Goal: Task Accomplishment & Management: Use online tool/utility

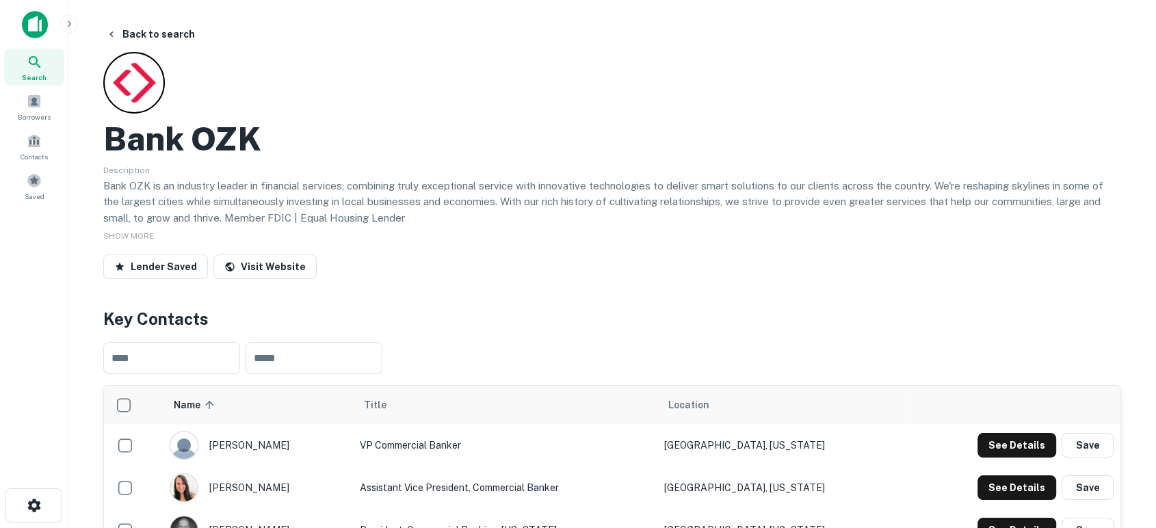
click at [34, 28] on img at bounding box center [35, 24] width 26 height 27
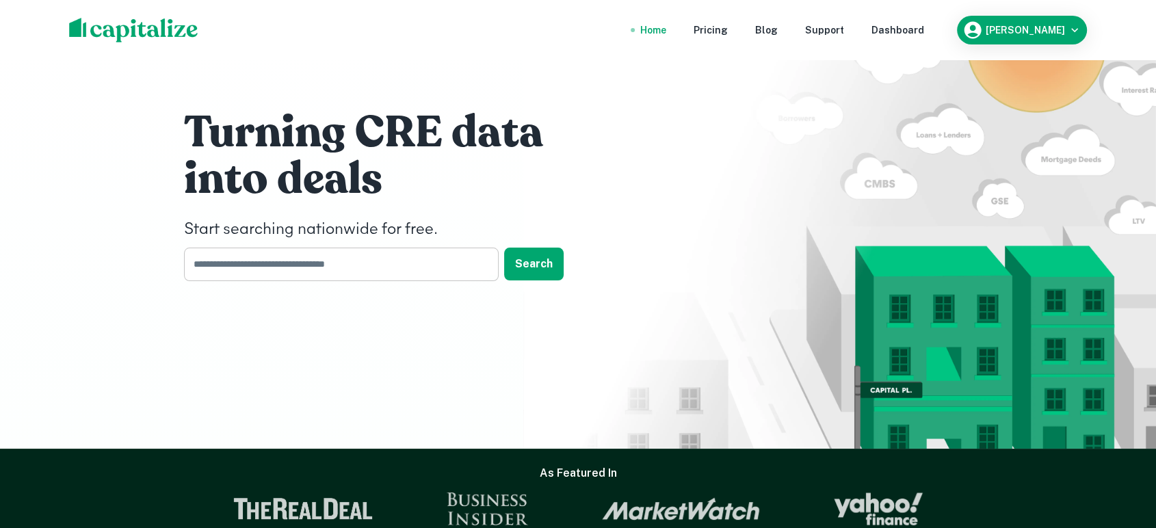
click at [383, 273] on input "text" at bounding box center [336, 265] width 305 height 34
type input "******"
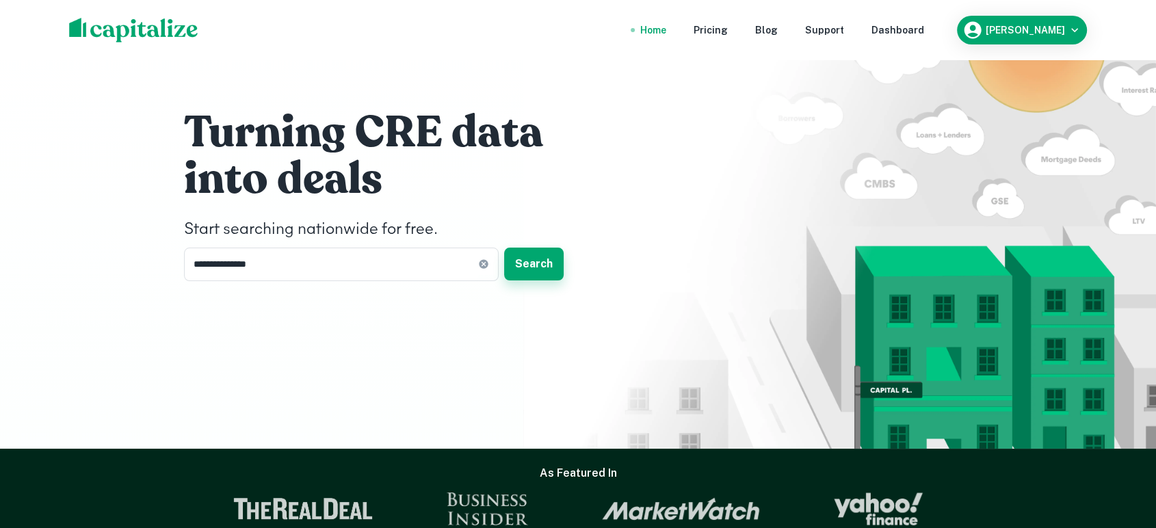
click at [536, 263] on button "Search" at bounding box center [534, 264] width 60 height 33
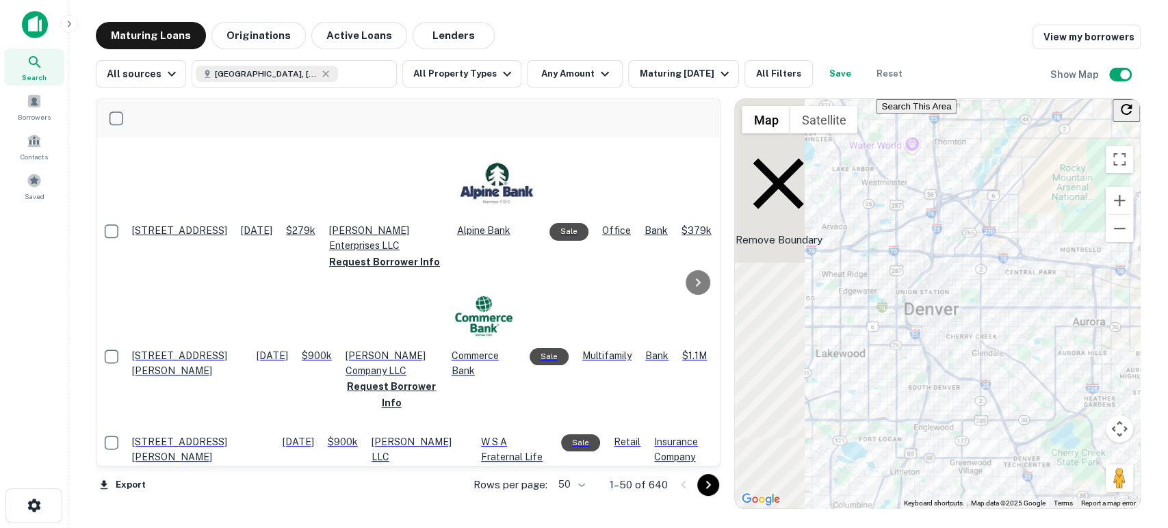
drag, startPoint x: 894, startPoint y: 317, endPoint x: 921, endPoint y: 349, distance: 41.7
click at [1054, 363] on div "To navigate, press the arrow keys. To activate drag with keyboard, press Alt + …" at bounding box center [937, 303] width 405 height 409
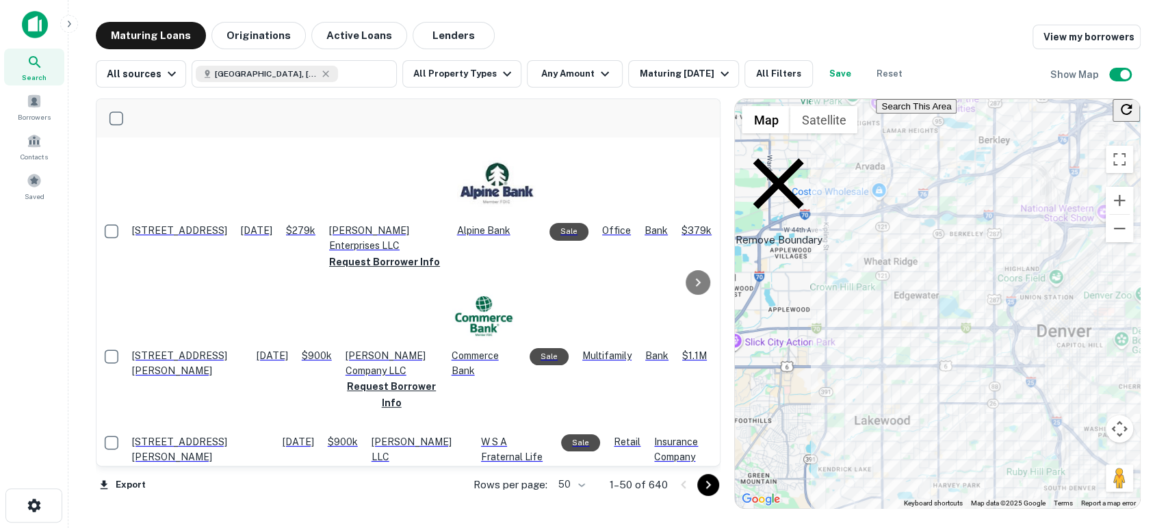
drag, startPoint x: 789, startPoint y: 236, endPoint x: 878, endPoint y: 293, distance: 105.3
click at [878, 293] on div "To activate drag with keyboard, press Alt + Enter. Once in keyboard drag state,…" at bounding box center [937, 303] width 405 height 409
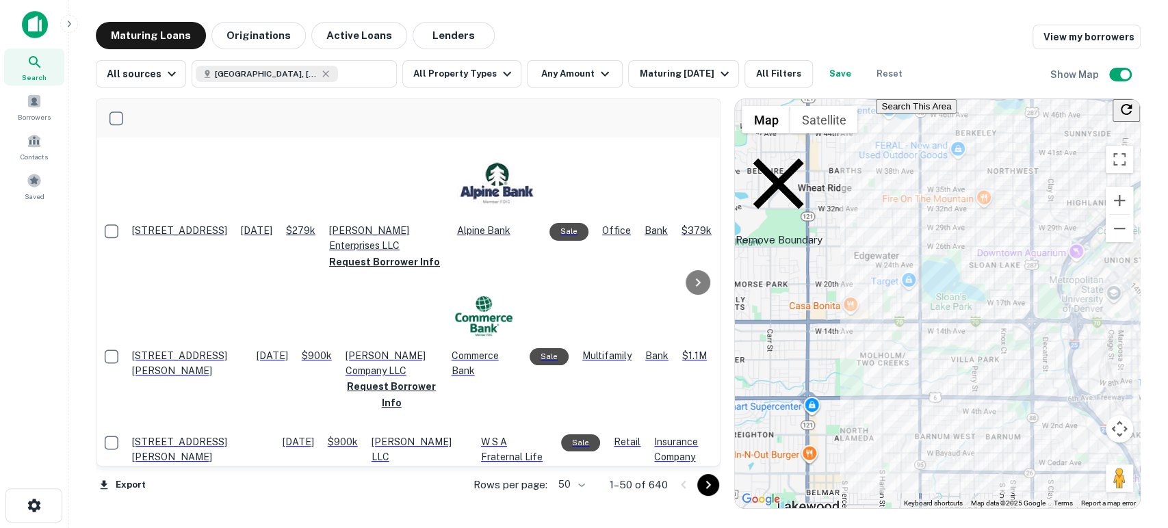
drag, startPoint x: 897, startPoint y: 306, endPoint x: 819, endPoint y: 278, distance: 83.1
click at [819, 278] on div "To activate drag with keyboard, press Alt + Enter. Once in keyboard drag state,…" at bounding box center [937, 303] width 405 height 409
click at [821, 153] on p "Remove Boundary" at bounding box center [778, 193] width 87 height 107
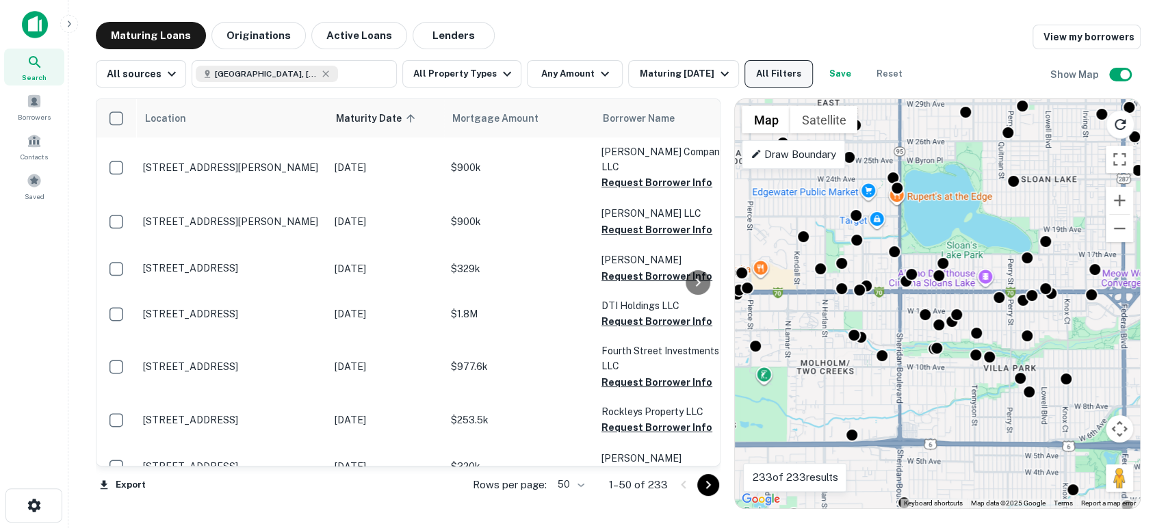
click at [769, 72] on button "All Filters" at bounding box center [778, 73] width 68 height 27
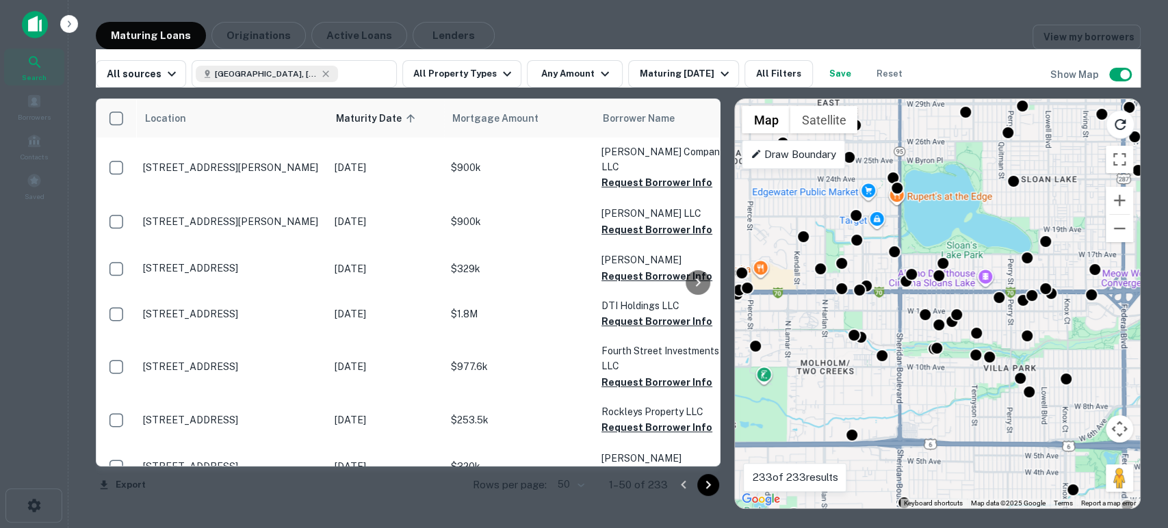
scroll to position [607, 0]
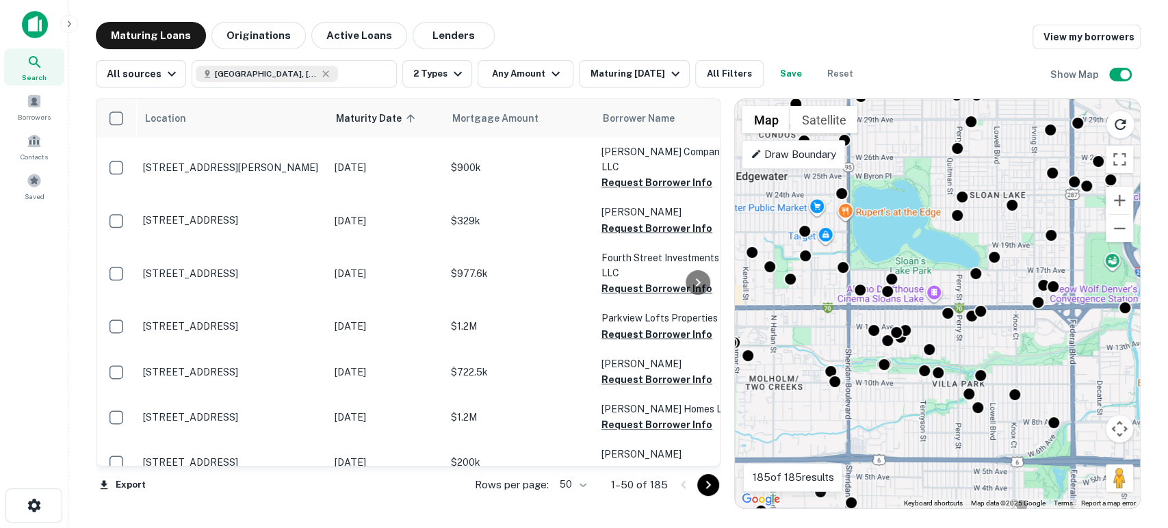
drag, startPoint x: 1056, startPoint y: 295, endPoint x: 1006, endPoint y: 311, distance: 52.3
click at [1003, 311] on div "To activate drag with keyboard, press Alt + Enter. Once in keyboard drag state,…" at bounding box center [937, 303] width 405 height 409
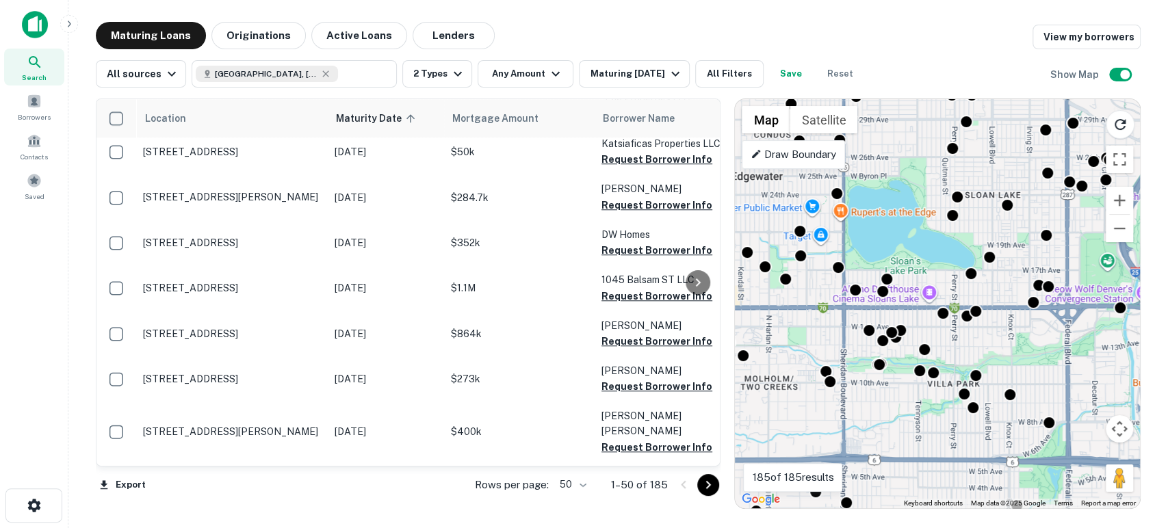
scroll to position [912, 0]
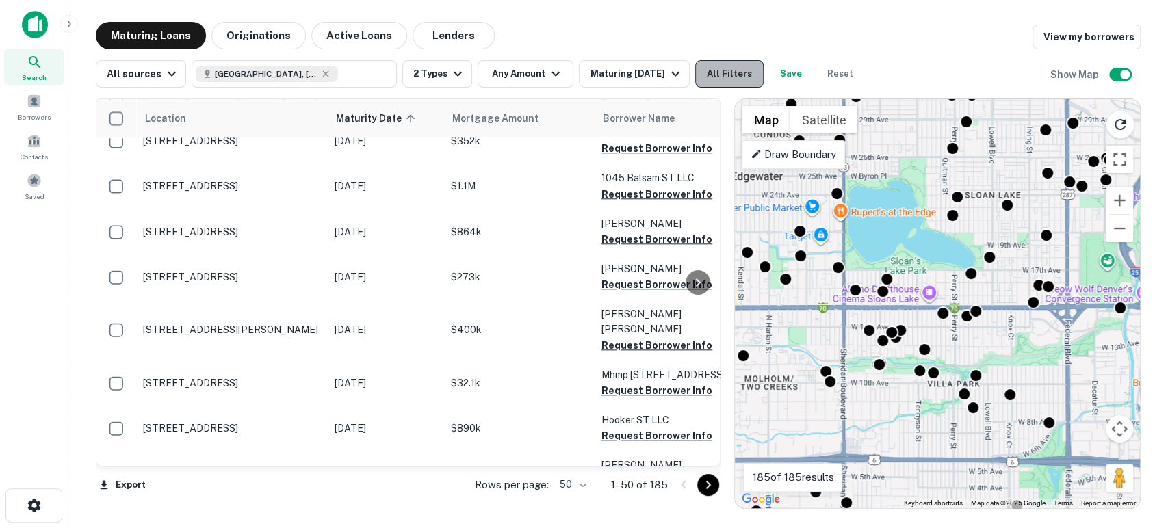
click at [728, 70] on button "All Filters" at bounding box center [729, 73] width 68 height 27
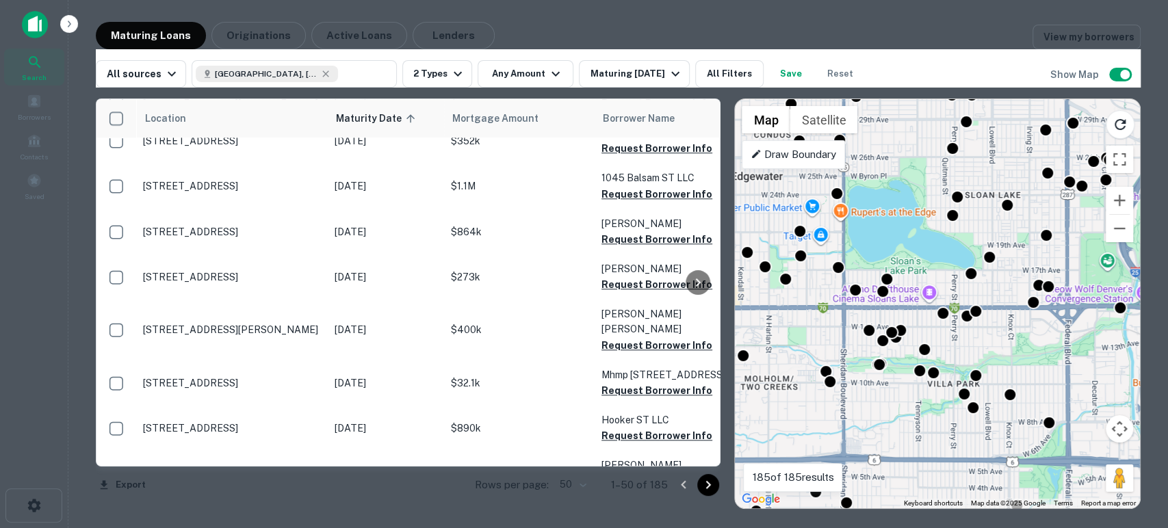
drag, startPoint x: 778, startPoint y: 502, endPoint x: 371, endPoint y: 3, distance: 644.1
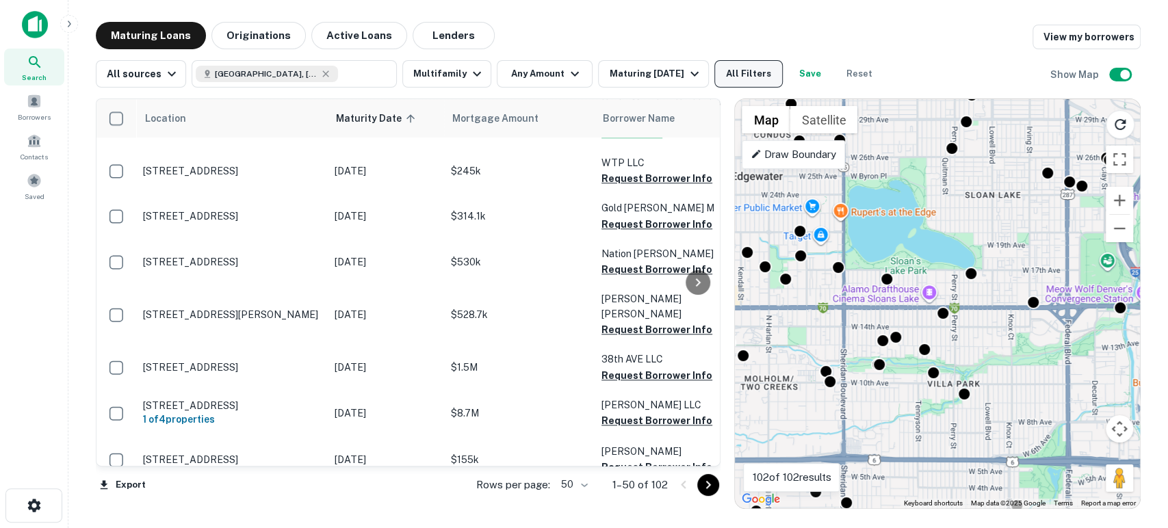
click at [745, 77] on button "All Filters" at bounding box center [748, 73] width 68 height 27
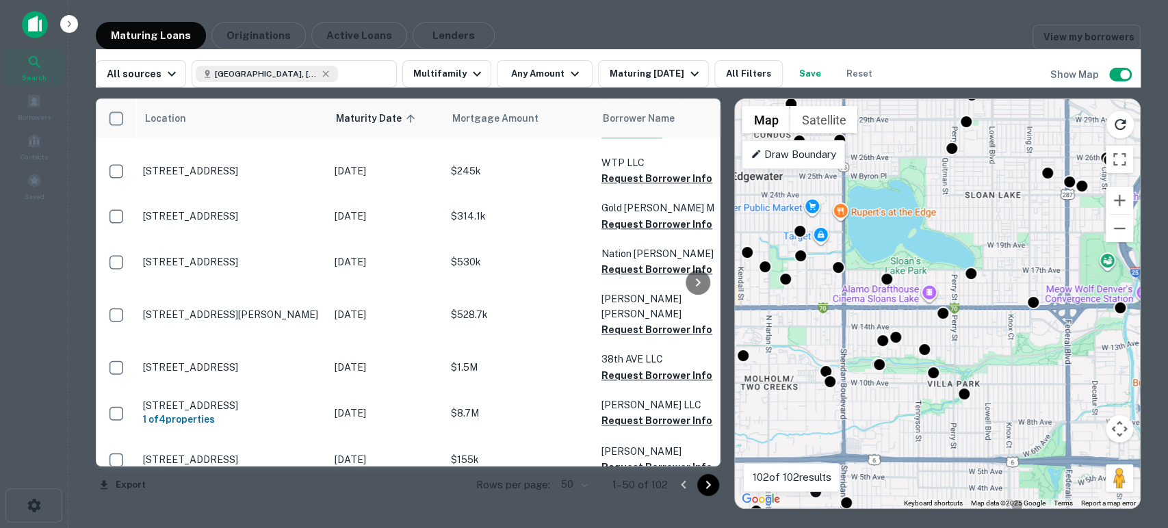
scroll to position [101, 0]
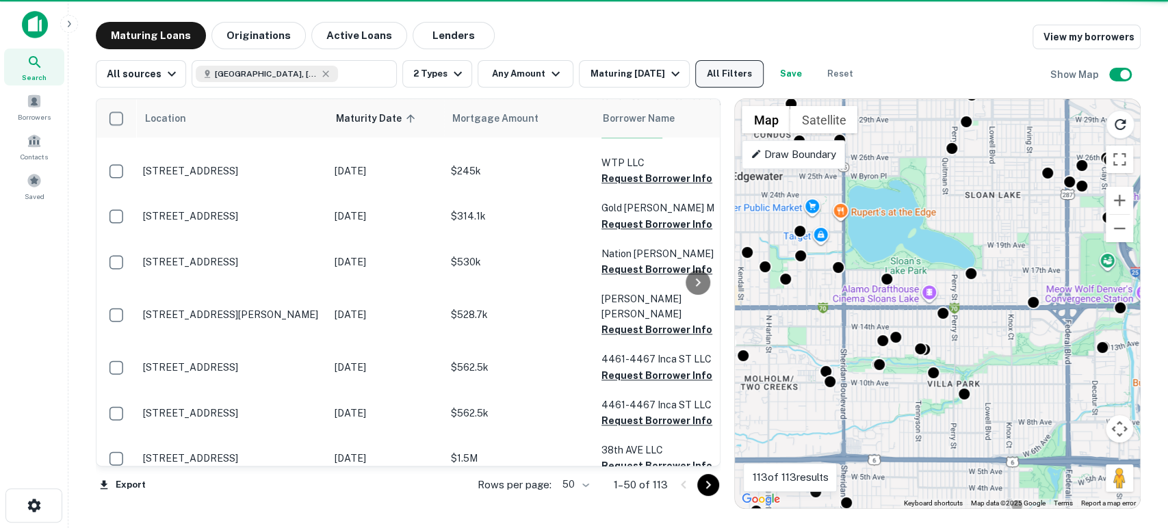
click at [732, 72] on button "All Filters" at bounding box center [729, 73] width 68 height 27
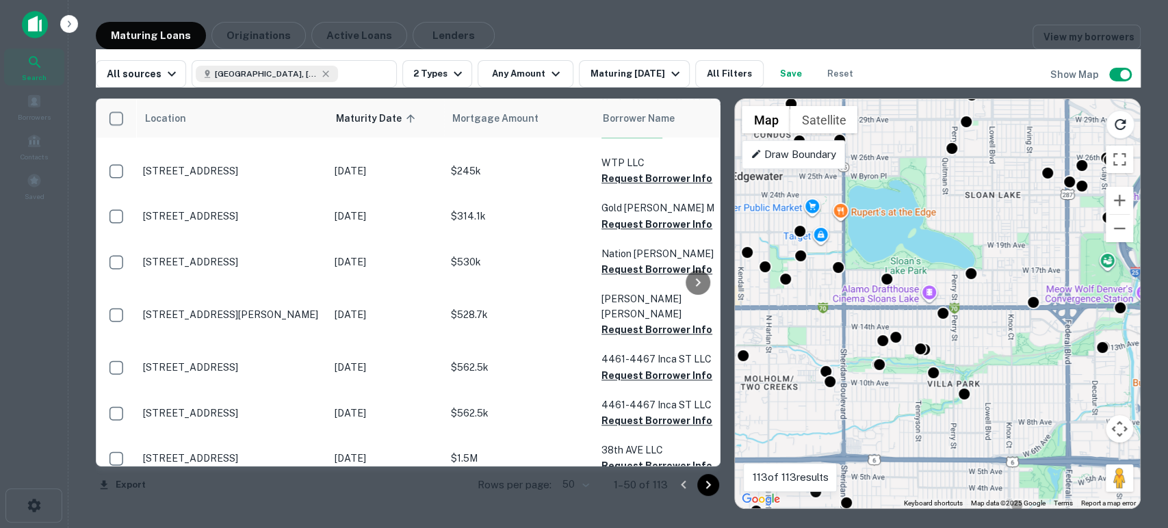
scroll to position [506, 0]
type input "*******"
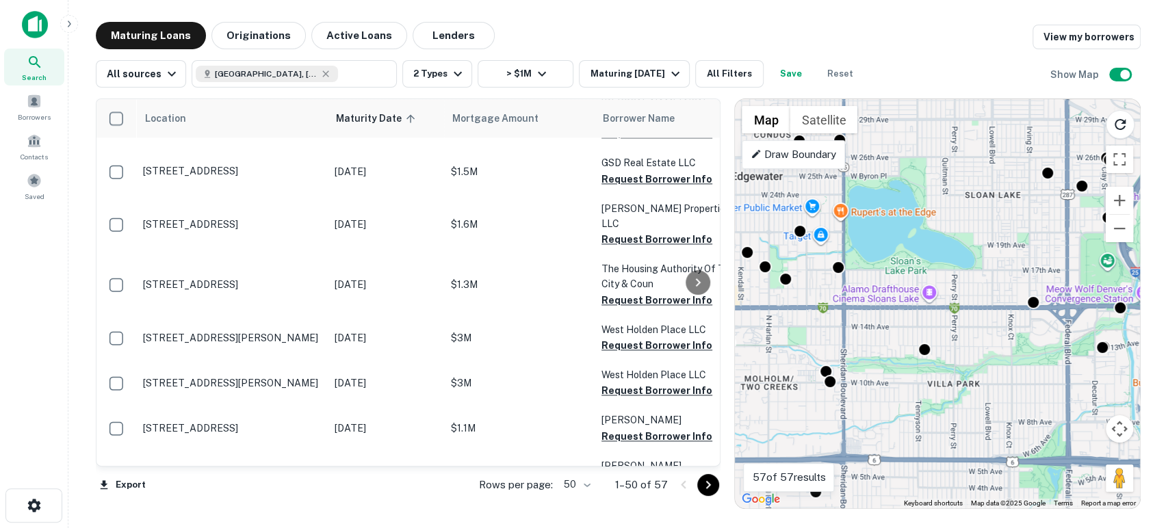
scroll to position [1317, 0]
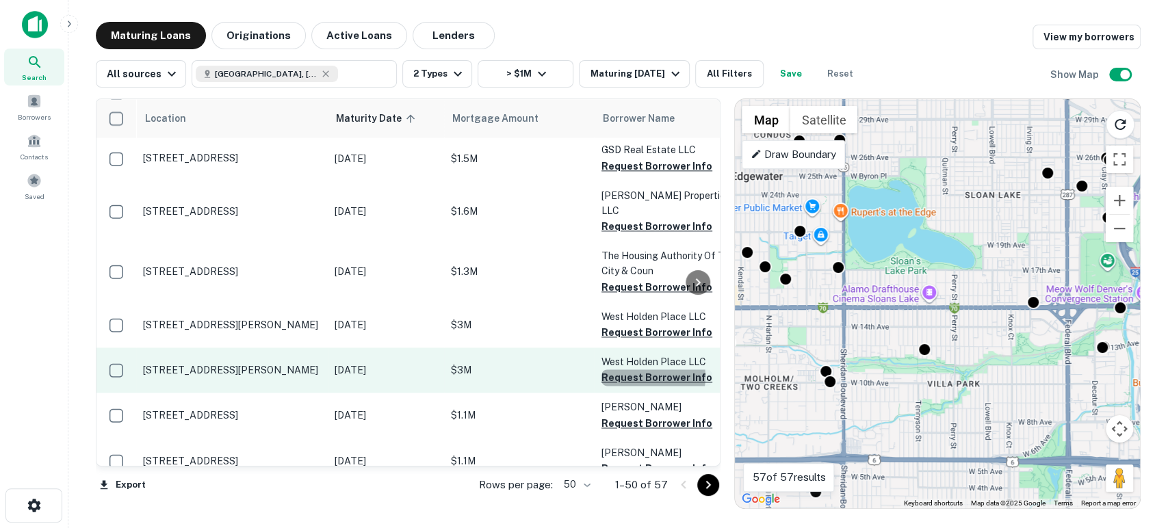
click at [652, 369] on button "Request Borrower Info" at bounding box center [656, 377] width 111 height 16
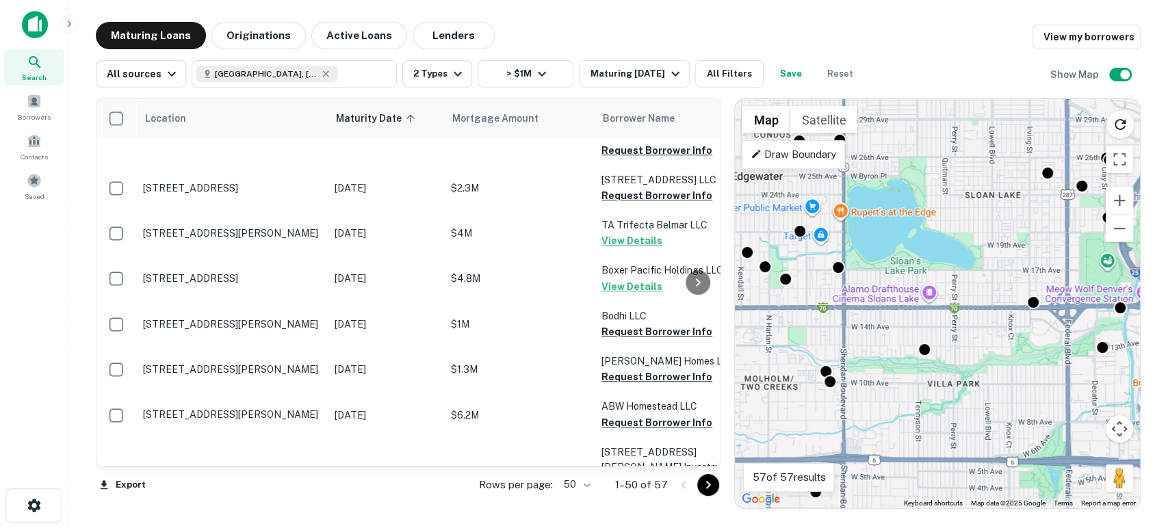
scroll to position [506, 0]
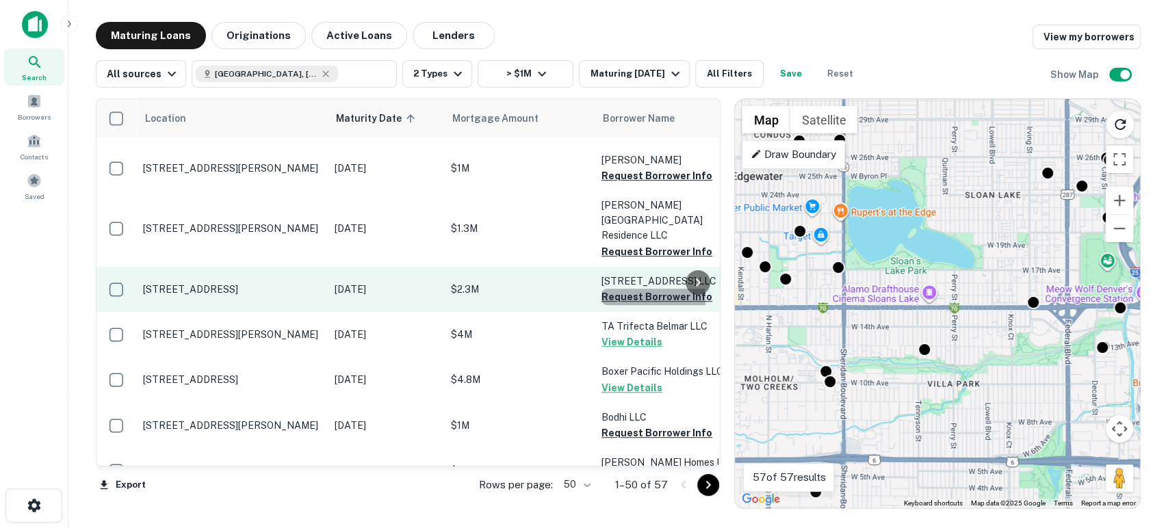
click at [637, 289] on button "Request Borrower Info" at bounding box center [656, 297] width 111 height 16
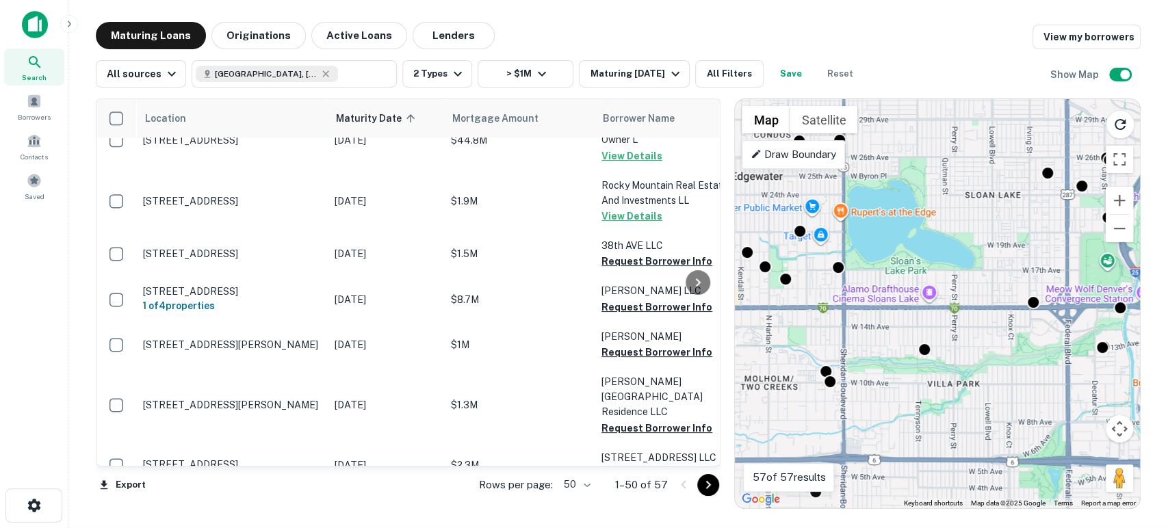
scroll to position [304, 0]
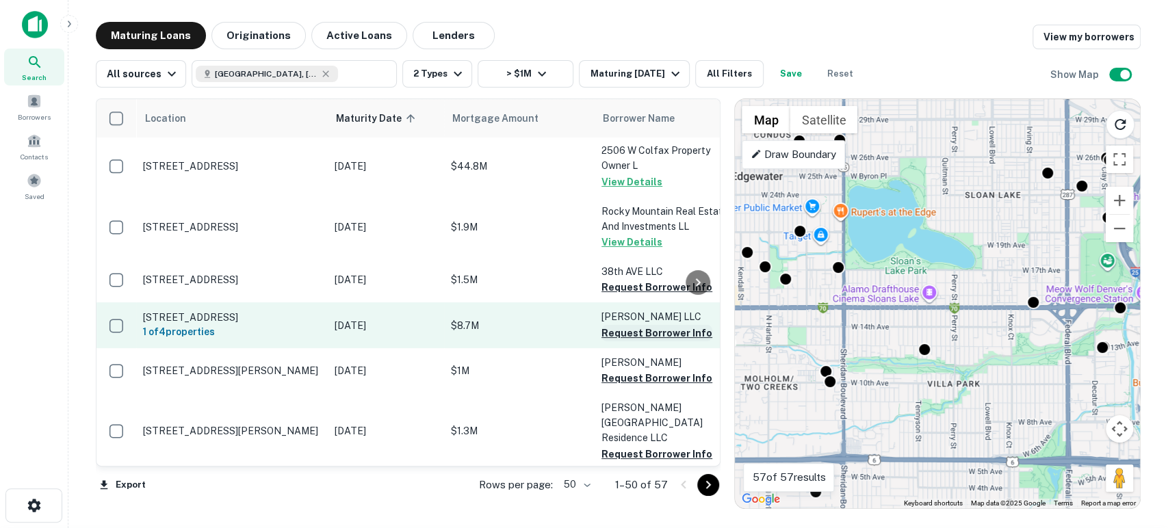
click at [664, 325] on button "Request Borrower Info" at bounding box center [656, 333] width 111 height 16
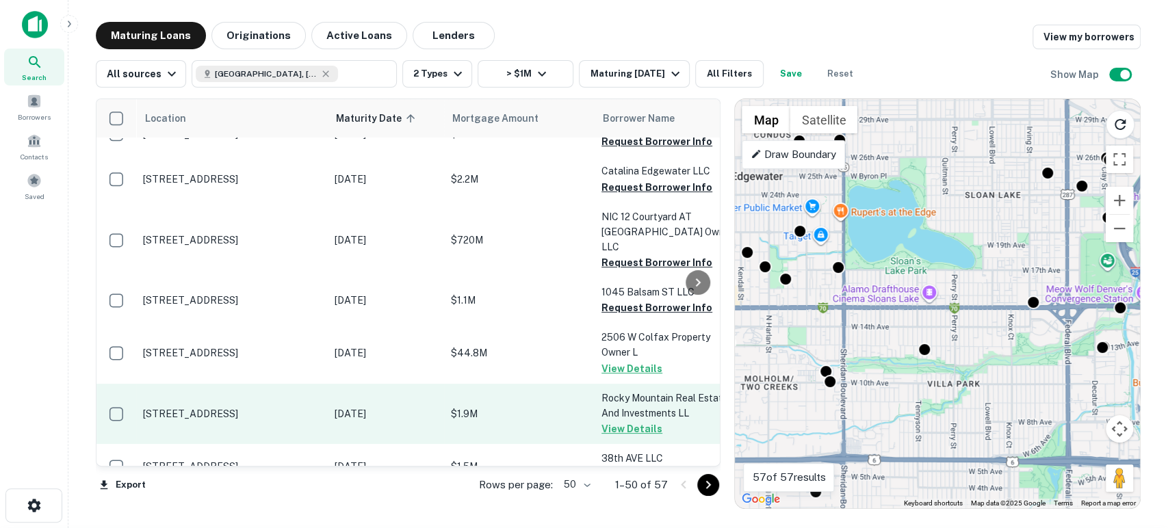
scroll to position [101, 0]
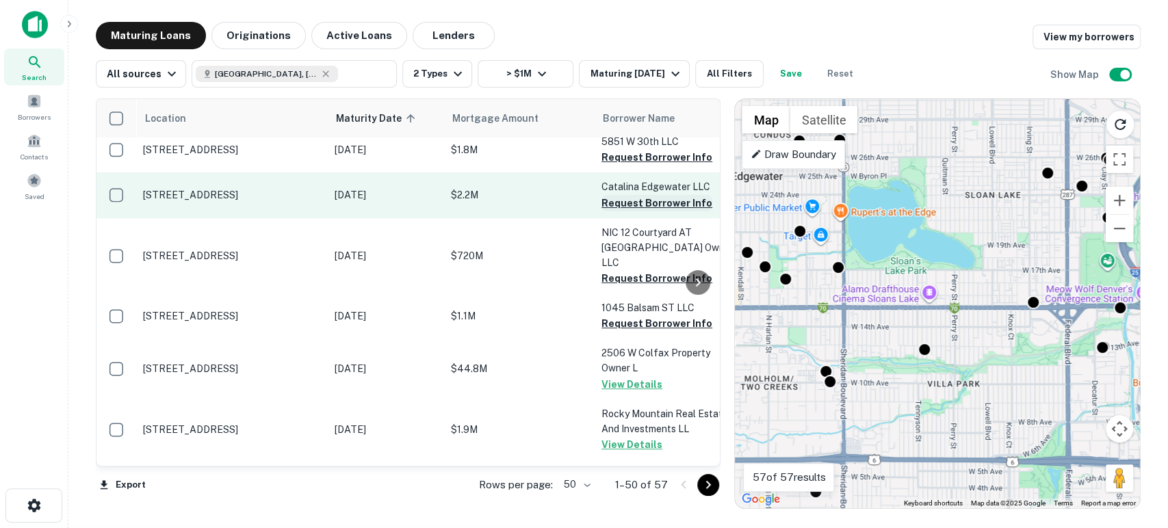
click at [646, 201] on button "Request Borrower Info" at bounding box center [656, 203] width 111 height 16
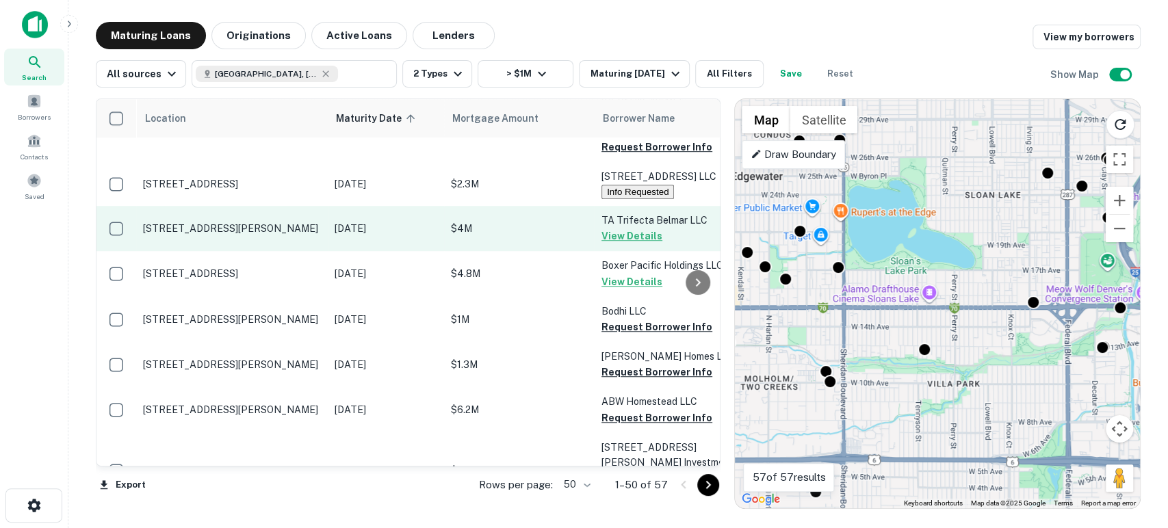
scroll to position [709, 0]
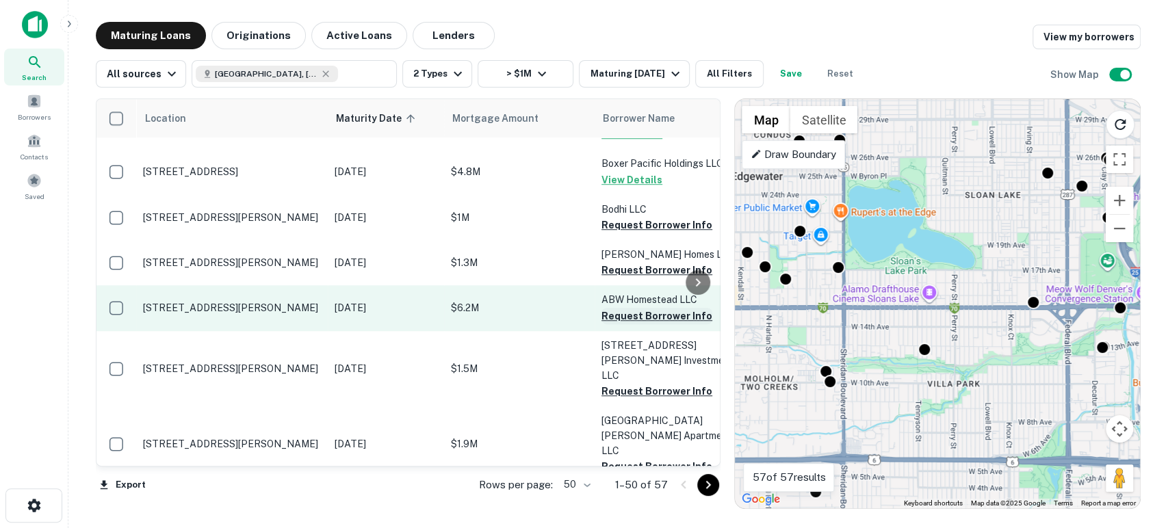
click at [646, 308] on button "Request Borrower Info" at bounding box center [656, 316] width 111 height 16
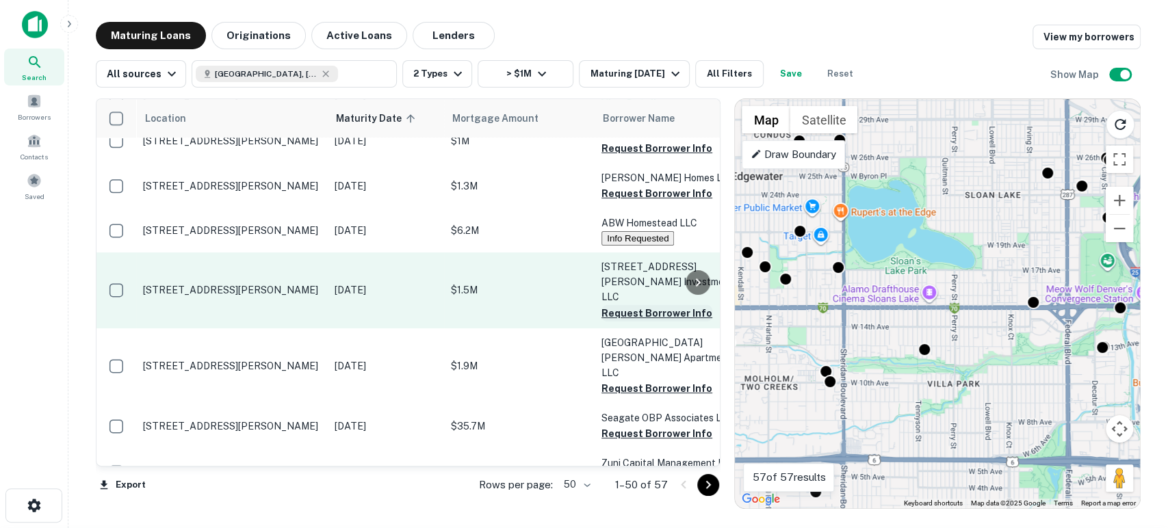
scroll to position [810, 0]
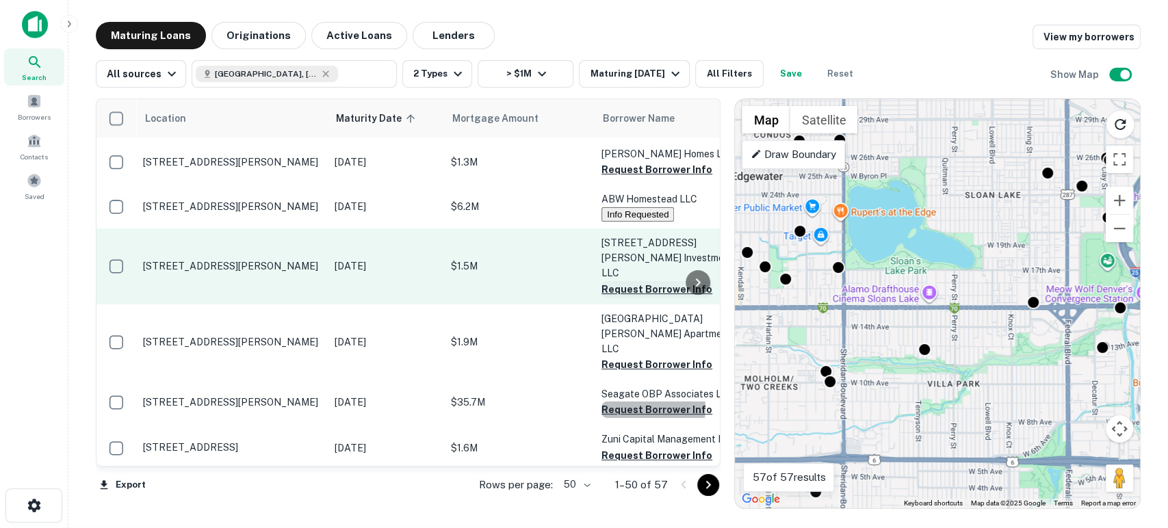
click at [652, 401] on button "Request Borrower Info" at bounding box center [656, 409] width 111 height 16
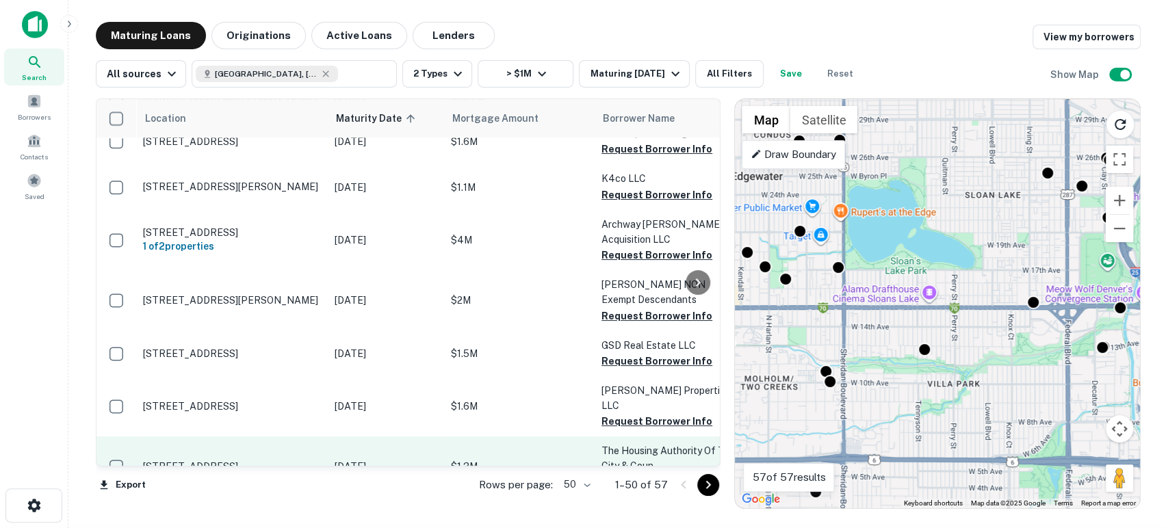
scroll to position [1215, 0]
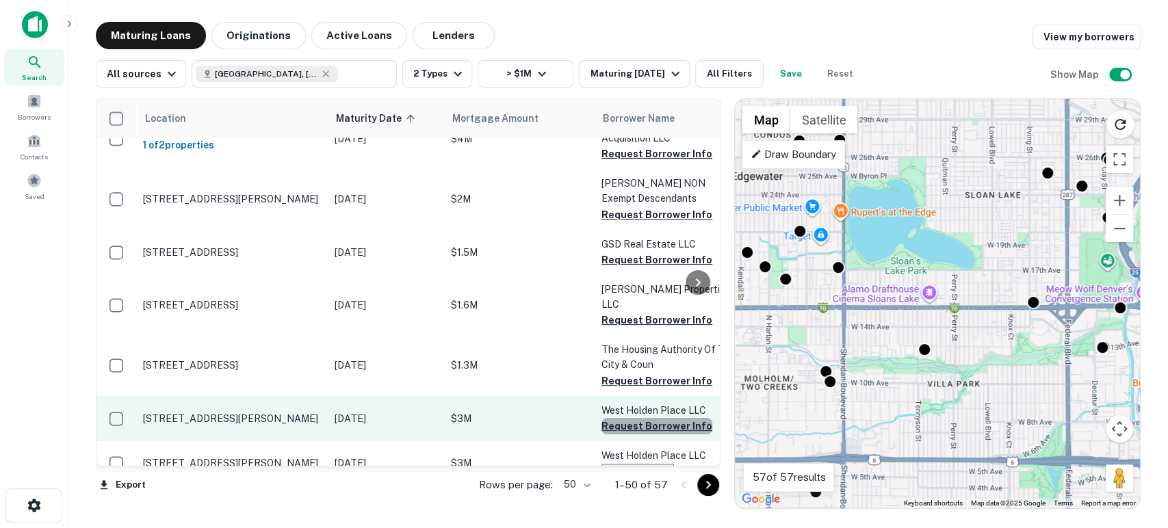
click at [660, 418] on button "Request Borrower Info" at bounding box center [656, 426] width 111 height 16
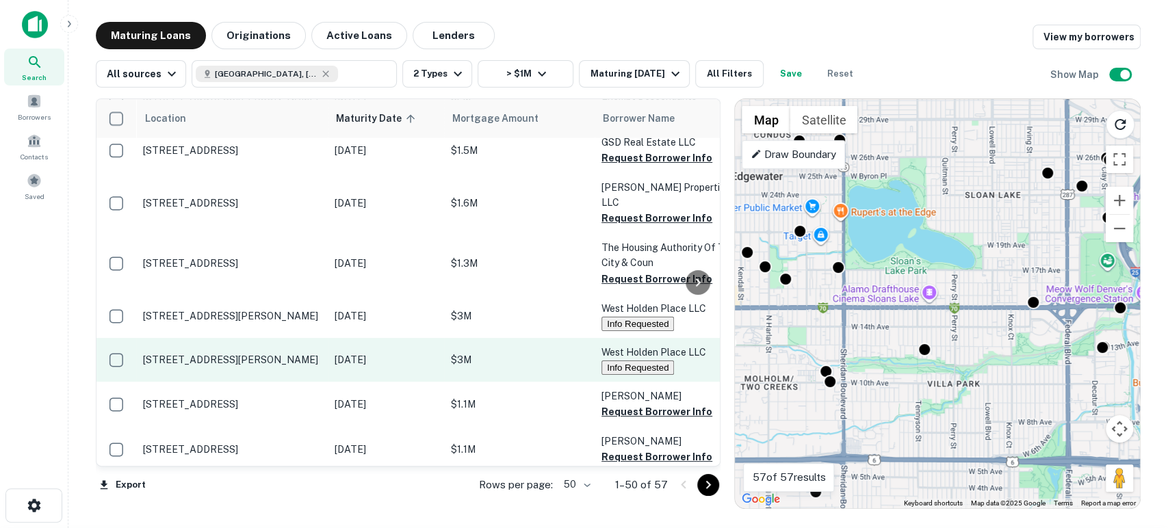
scroll to position [1418, 0]
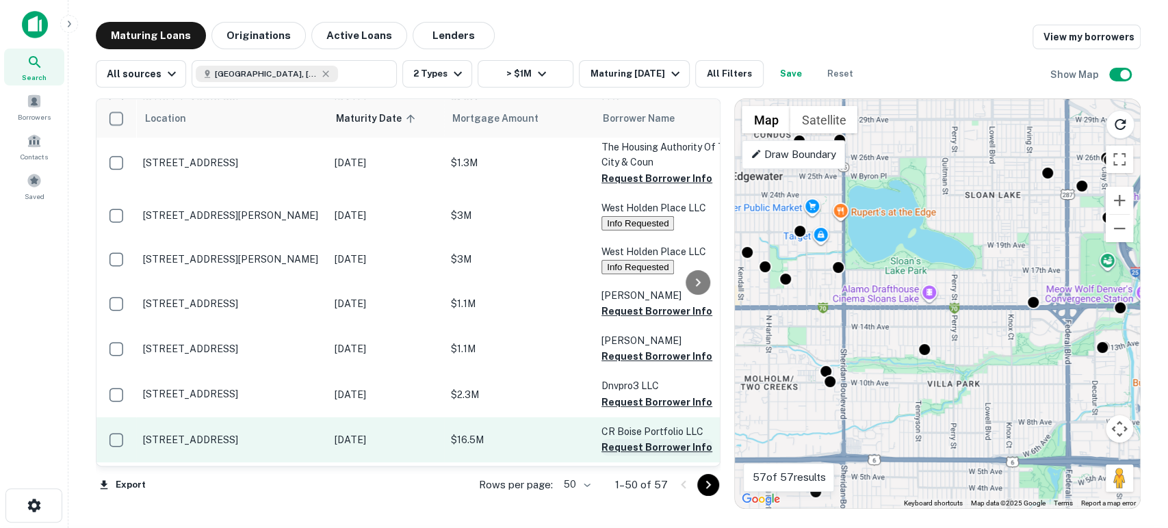
click at [652, 439] on button "Request Borrower Info" at bounding box center [656, 447] width 111 height 16
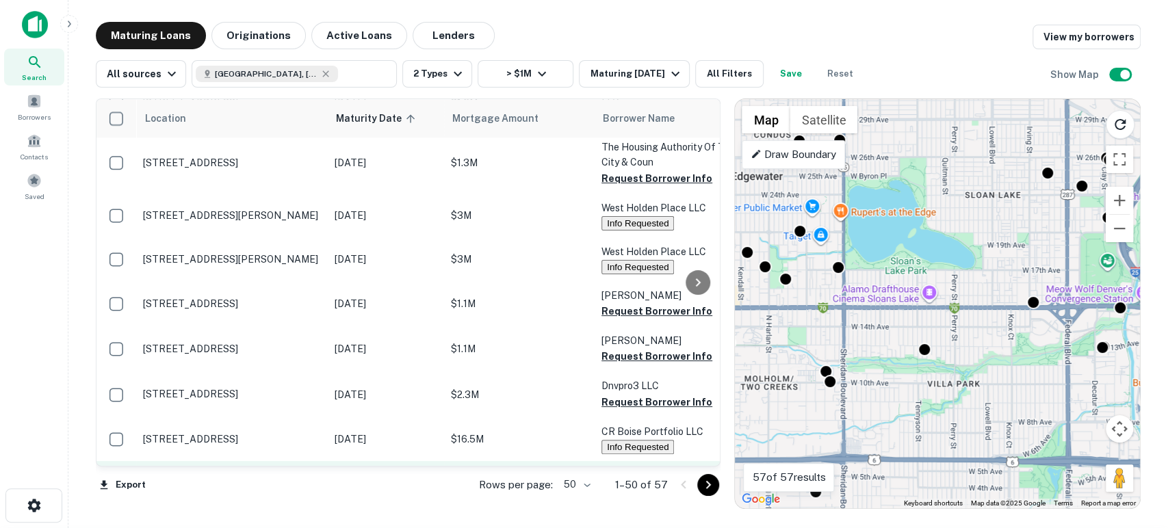
click at [652, 483] on button "Request Borrower Info" at bounding box center [656, 491] width 111 height 16
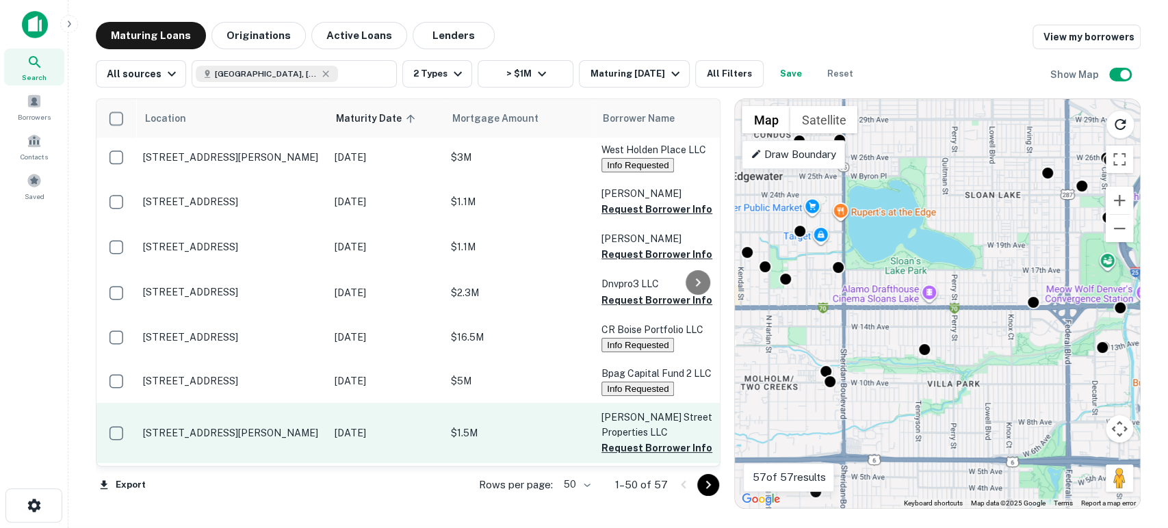
scroll to position [1621, 0]
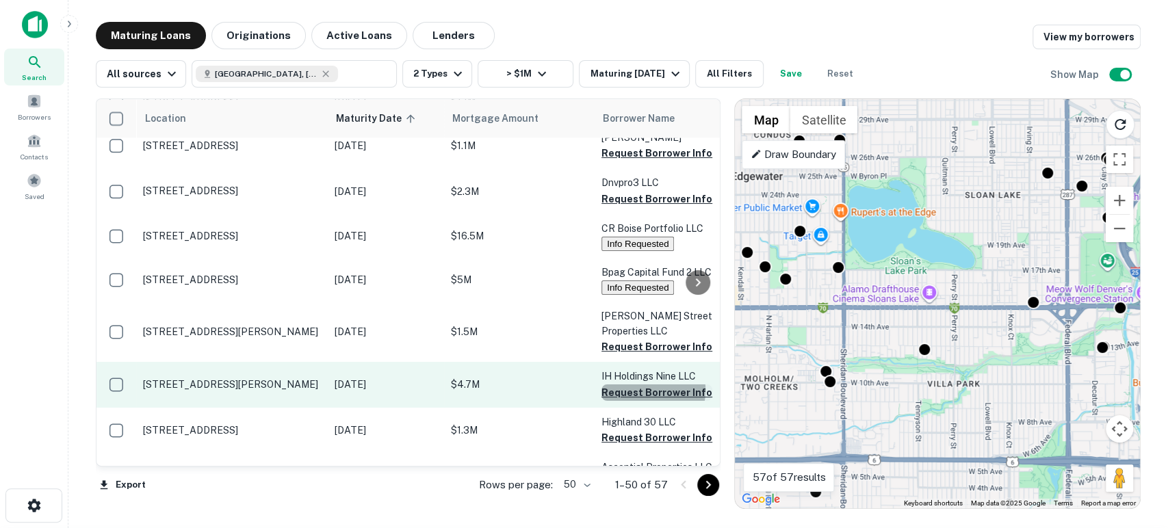
click at [645, 384] on button "Request Borrower Info" at bounding box center [656, 392] width 111 height 16
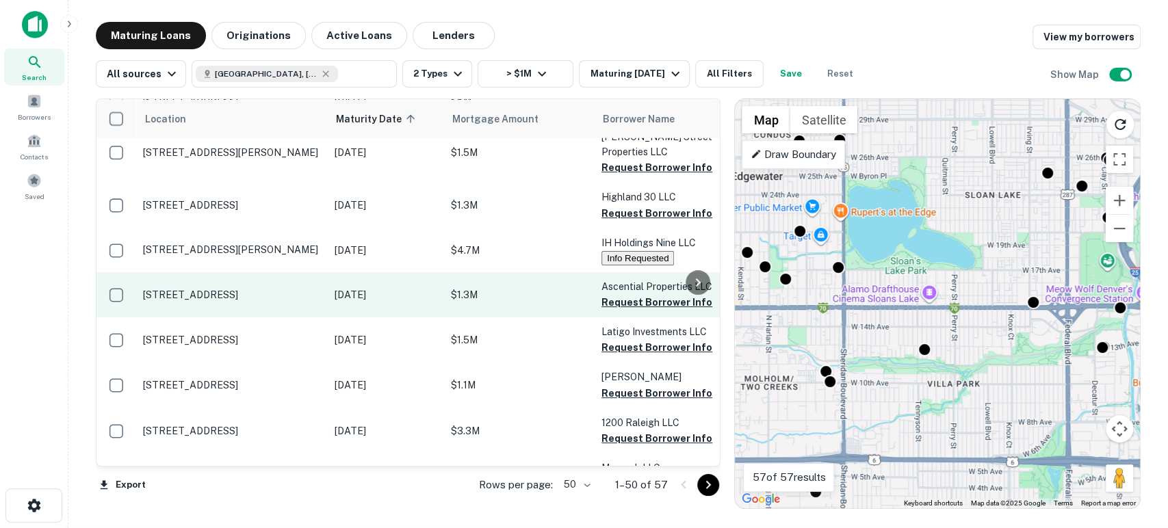
scroll to position [1823, 0]
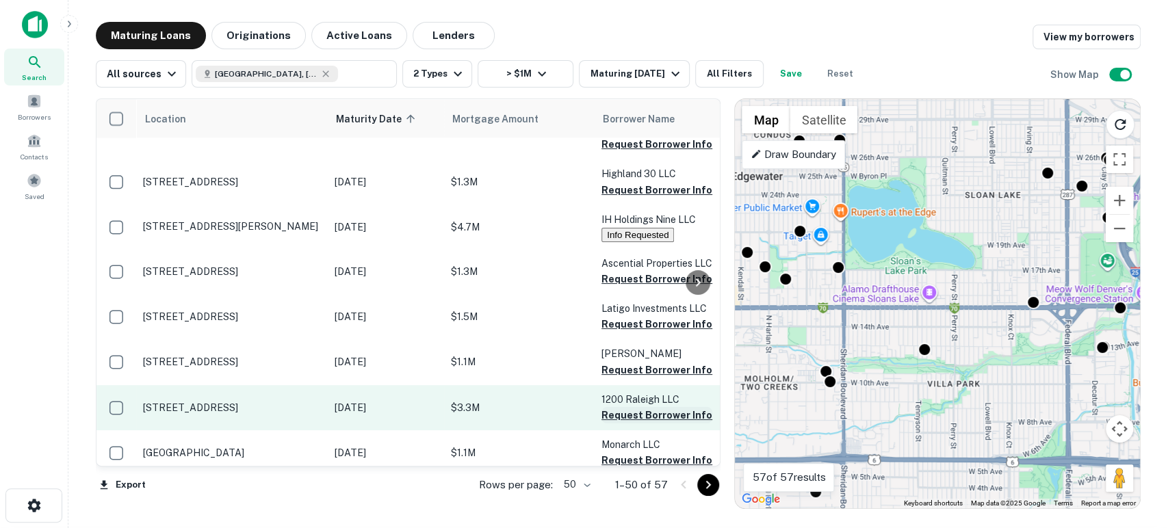
click at [651, 407] on button "Request Borrower Info" at bounding box center [656, 415] width 111 height 16
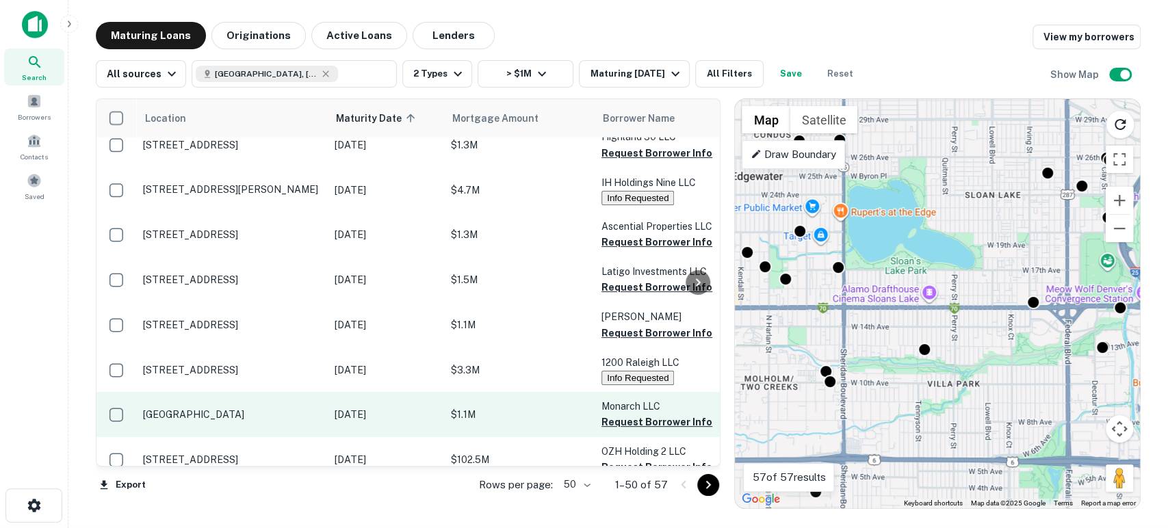
scroll to position [1925, 0]
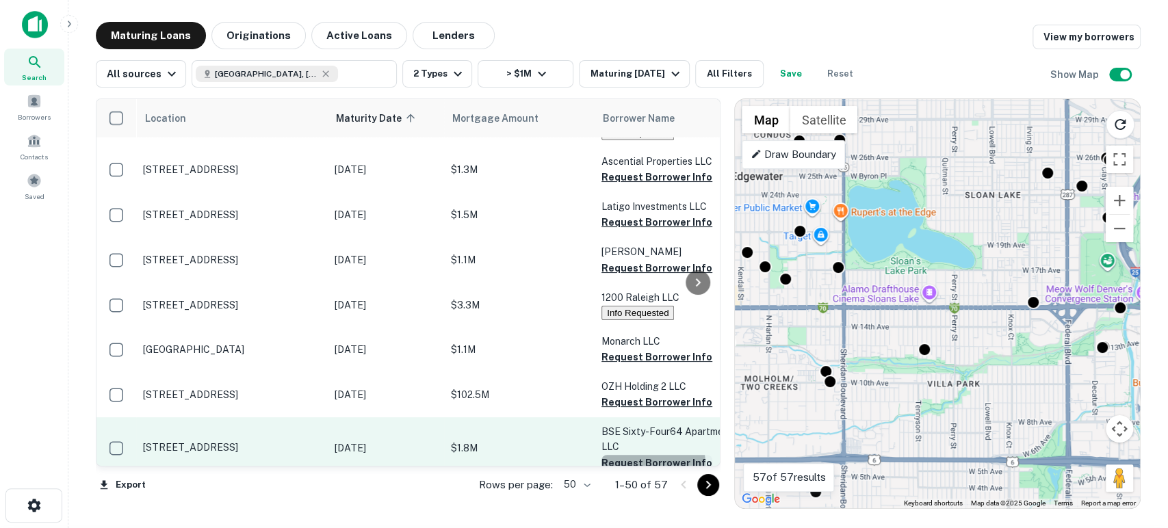
click at [646, 455] on button "Request Borrower Info" at bounding box center [656, 463] width 111 height 16
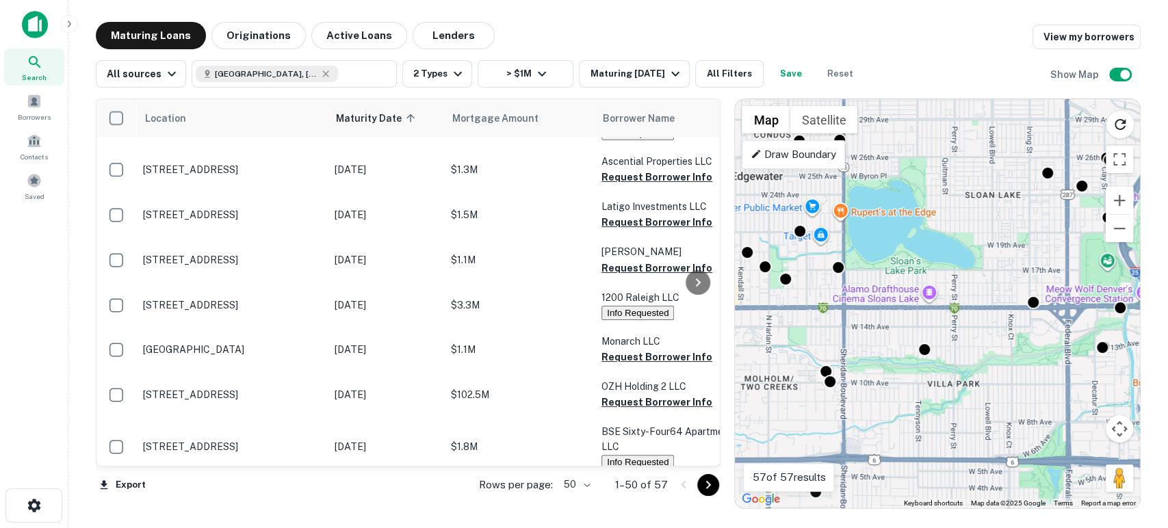
click at [642, 499] on button "Request Borrower Info" at bounding box center [656, 507] width 111 height 16
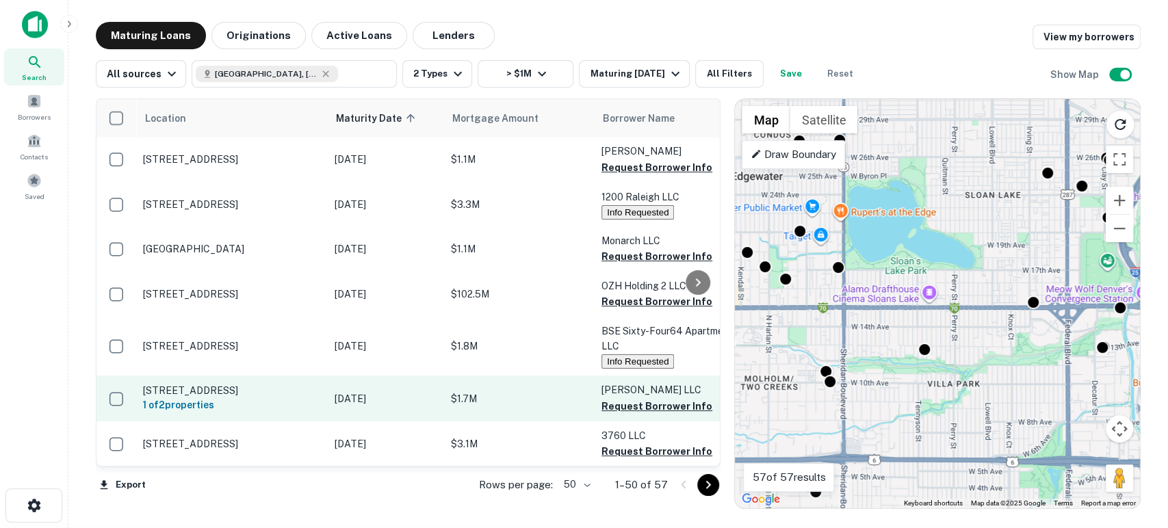
scroll to position [2086, 0]
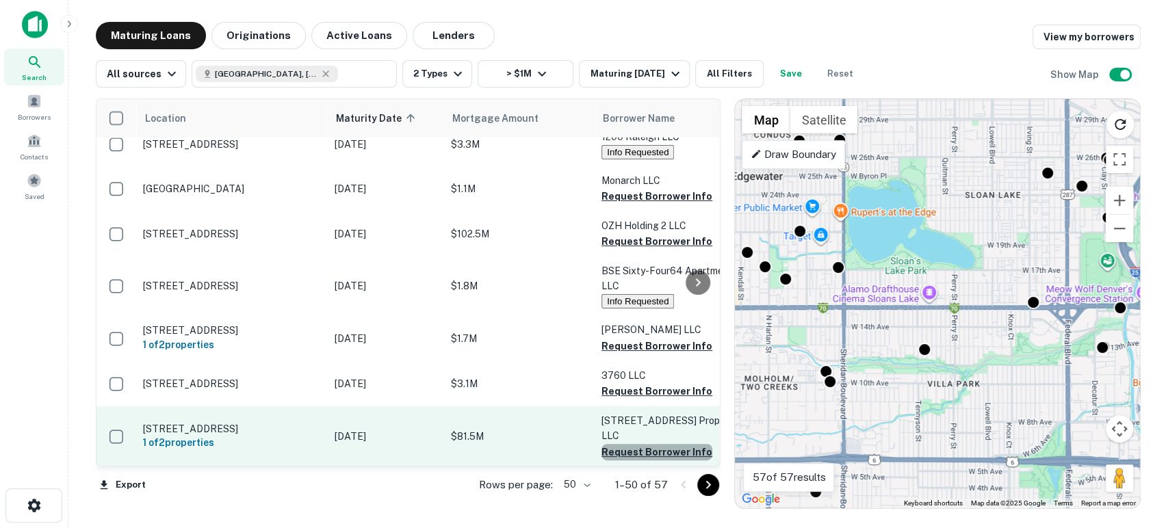
click at [657, 444] on button "Request Borrower Info" at bounding box center [656, 452] width 111 height 16
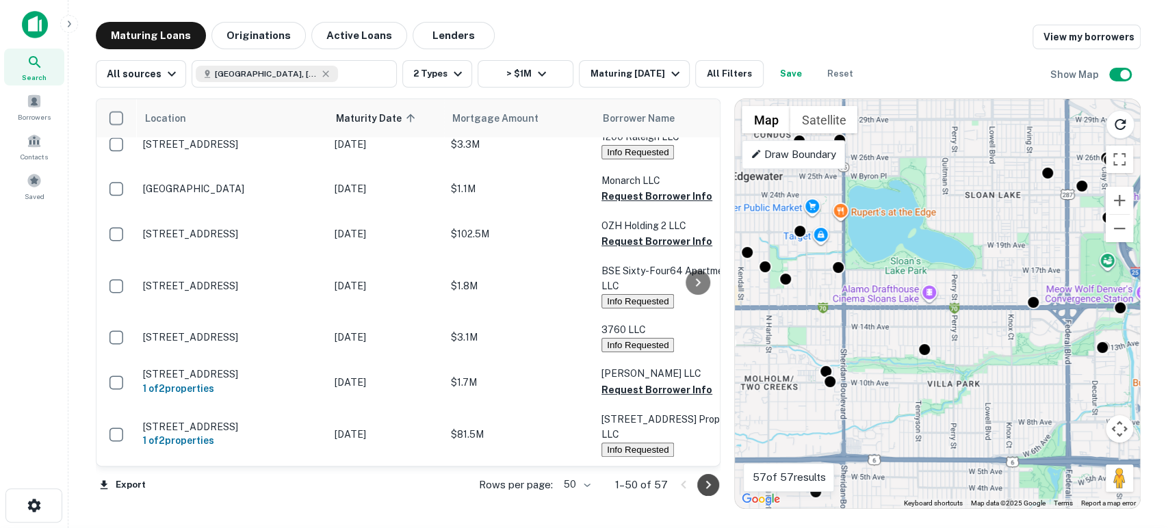
click at [714, 486] on icon "Go to next page" at bounding box center [708, 485] width 16 height 16
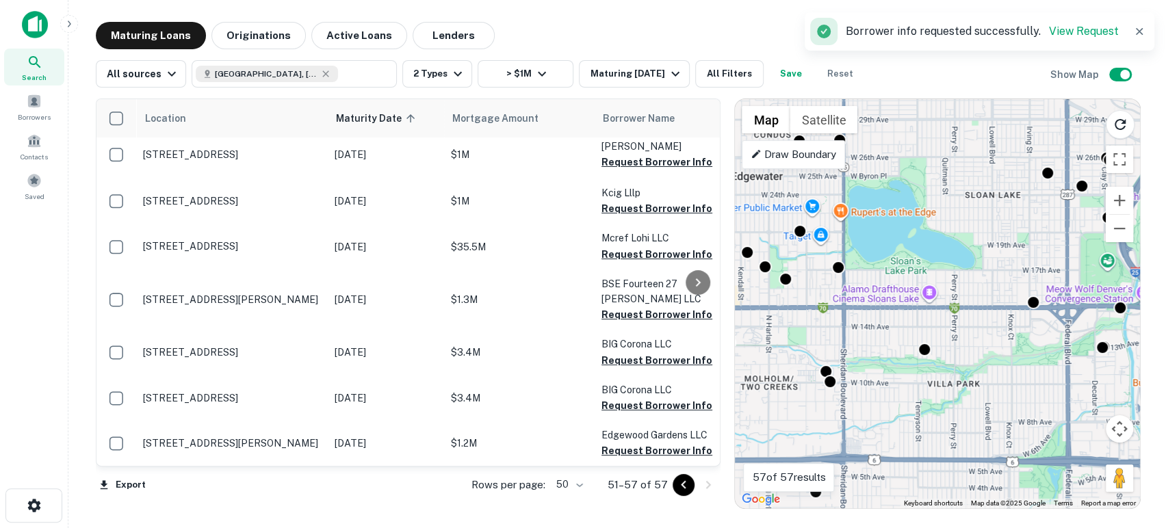
scroll to position [1, 0]
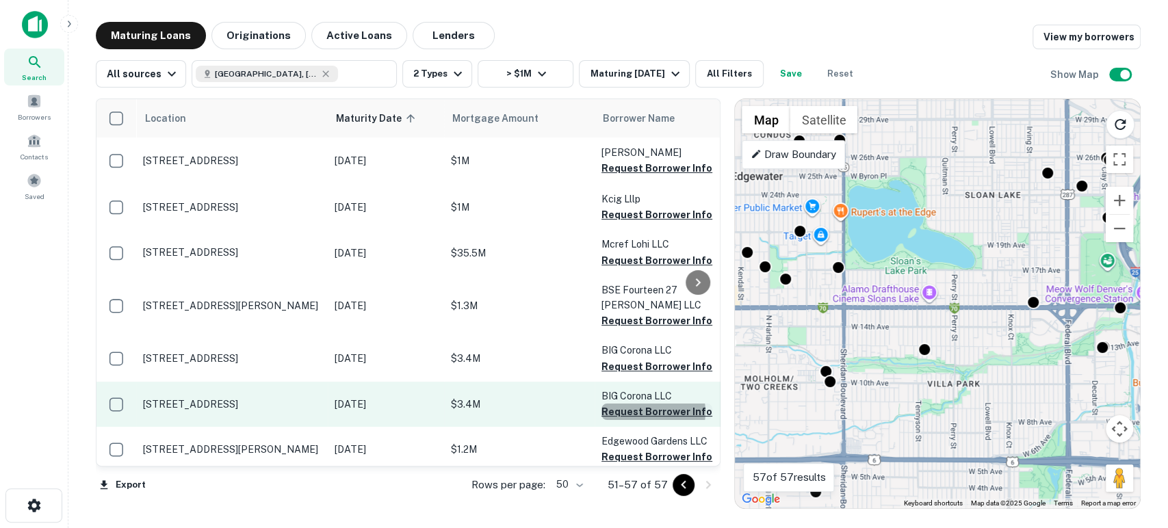
click at [652, 404] on button "Request Borrower Info" at bounding box center [656, 412] width 111 height 16
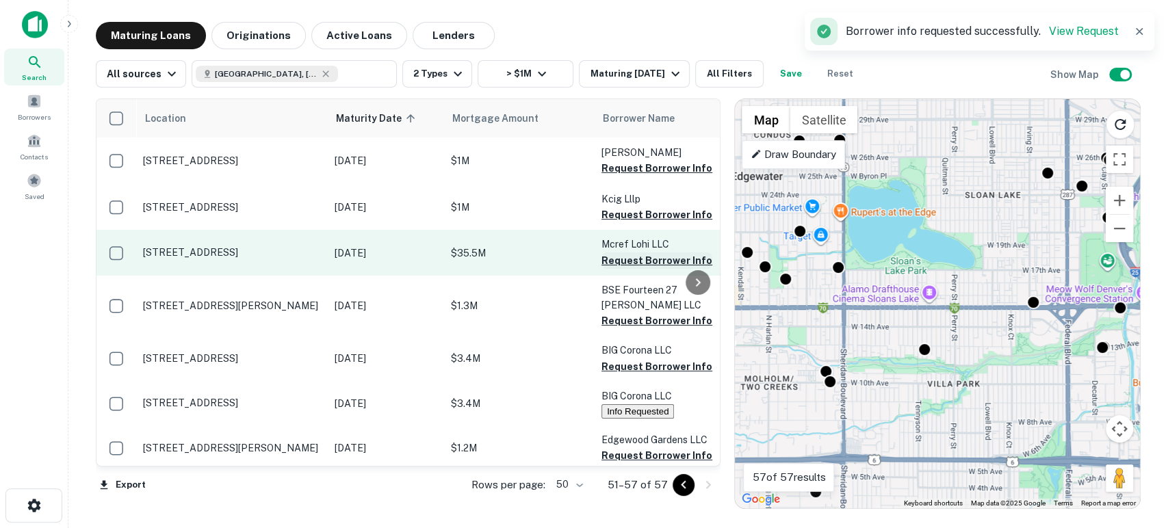
click at [651, 256] on button "Request Borrower Info" at bounding box center [656, 260] width 111 height 16
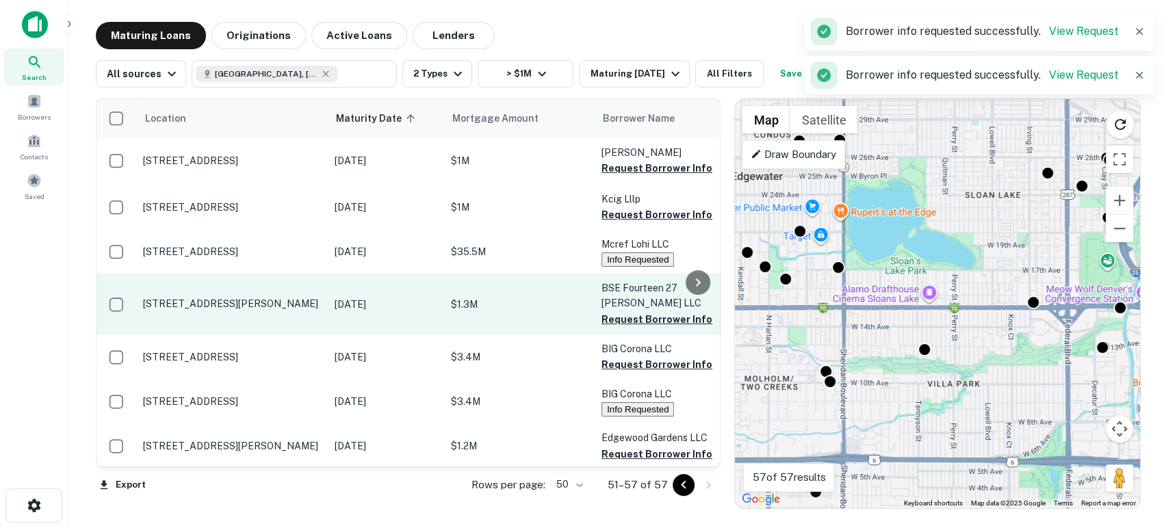
scroll to position [0, 0]
